Goal: Task Accomplishment & Management: Manage account settings

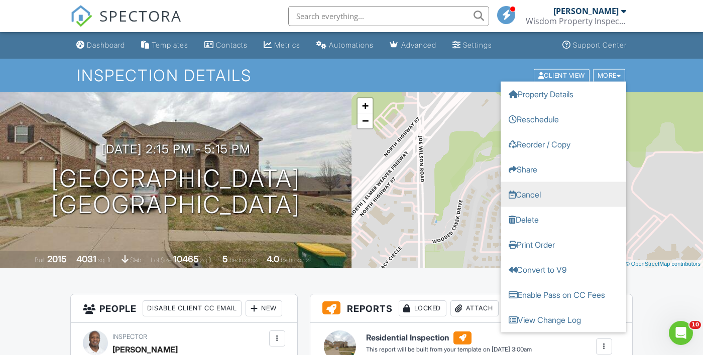
click at [536, 200] on link "Cancel" at bounding box center [562, 194] width 125 height 25
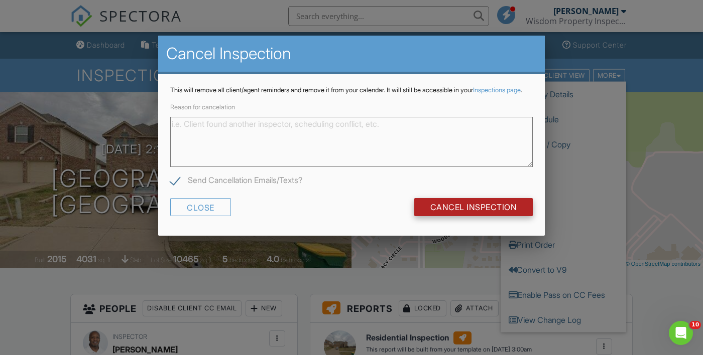
click at [493, 216] on input "Cancel Inspection" at bounding box center [473, 207] width 119 height 18
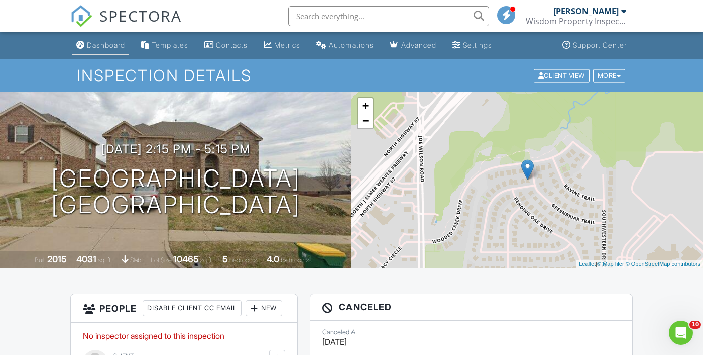
click at [115, 50] on link "Dashboard" at bounding box center [100, 45] width 57 height 19
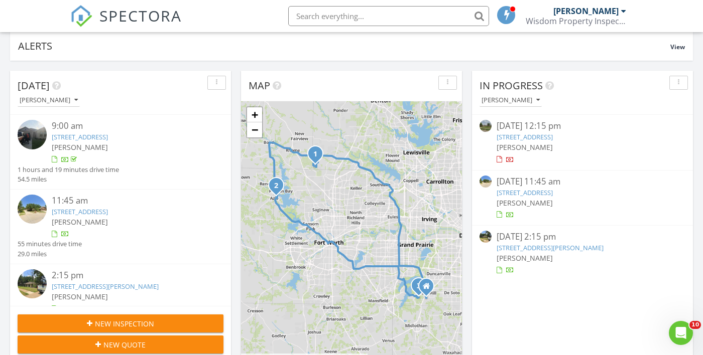
scroll to position [71, 0]
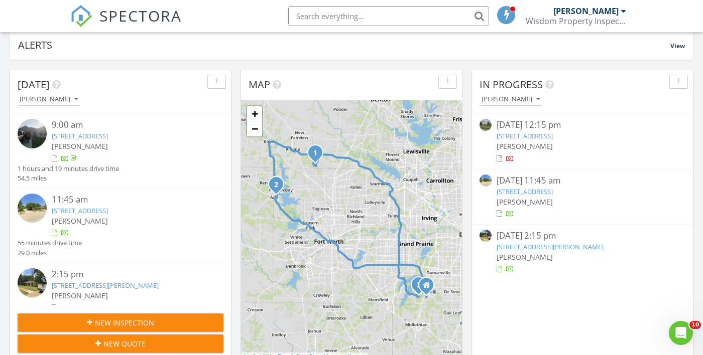
click at [542, 248] on link "1917 Wood Dale Cir, Cedar Hill, TX 75104" at bounding box center [549, 246] width 107 height 9
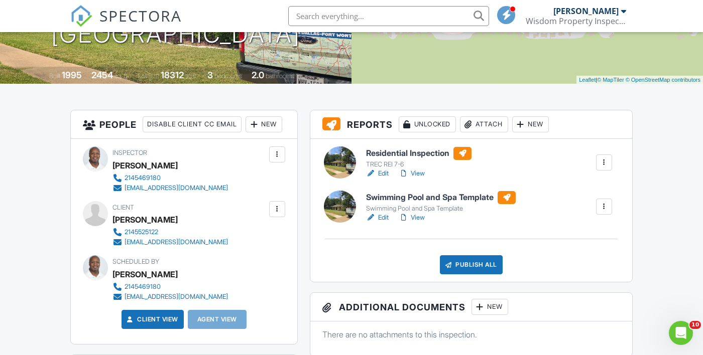
scroll to position [181, 0]
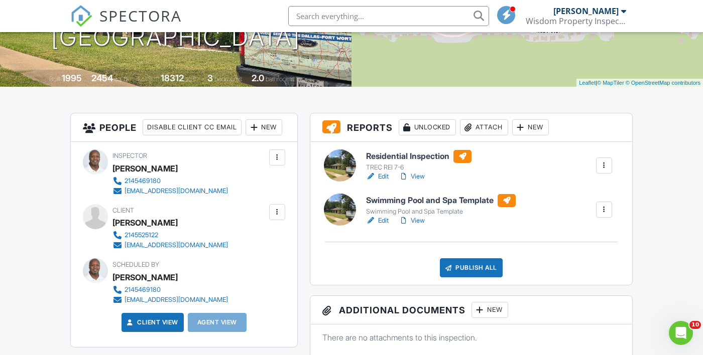
click at [422, 179] on link "View" at bounding box center [411, 177] width 26 height 10
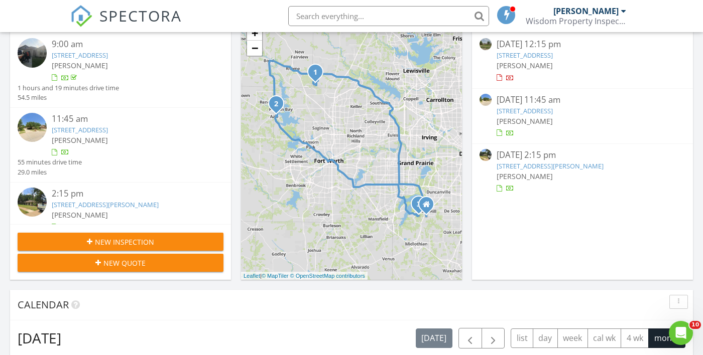
scroll to position [156, 0]
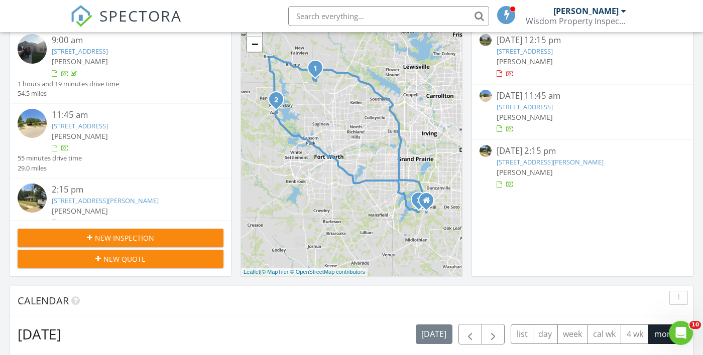
click at [548, 173] on div "[PERSON_NAME]" at bounding box center [582, 172] width 172 height 11
